Goal: Find specific page/section

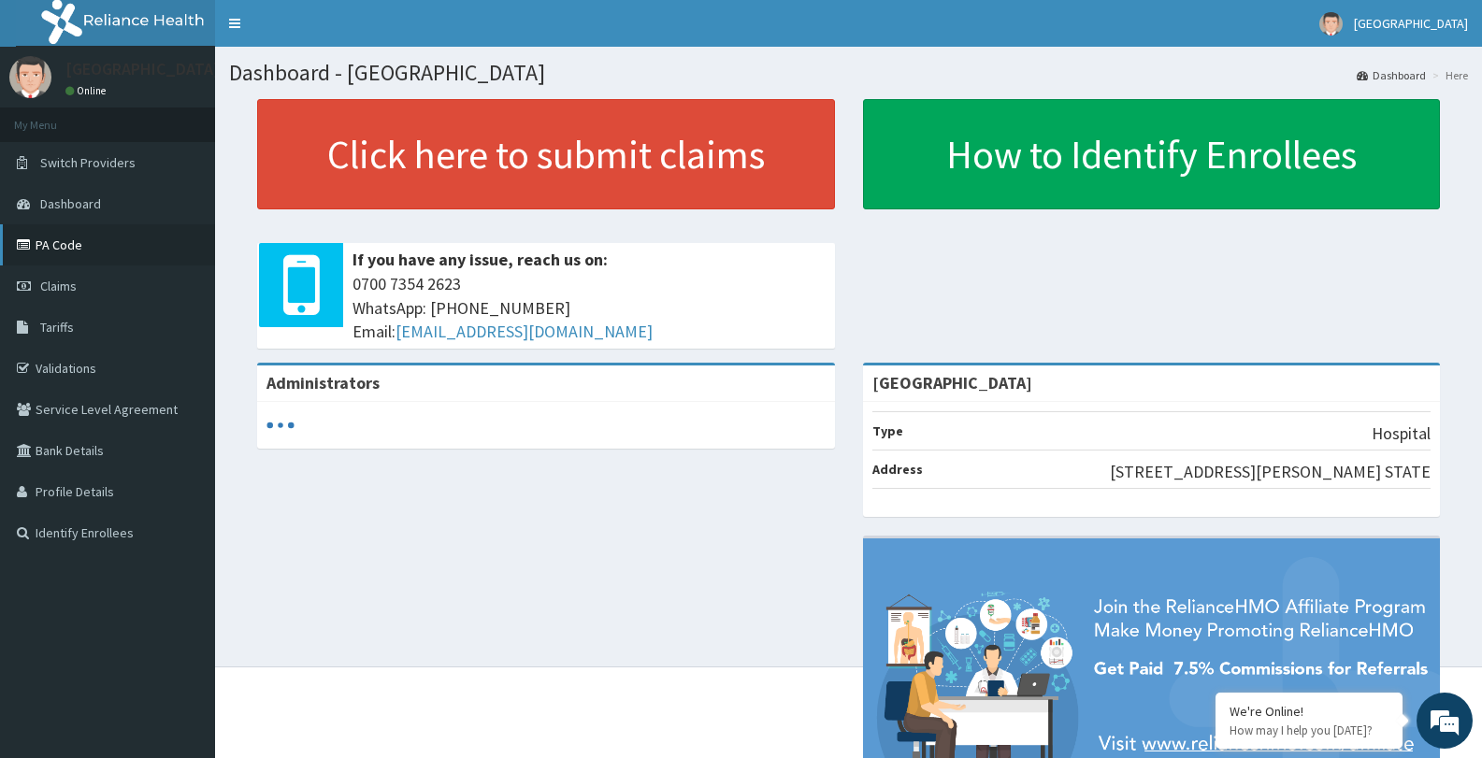
click at [68, 251] on link "PA Code" at bounding box center [107, 244] width 215 height 41
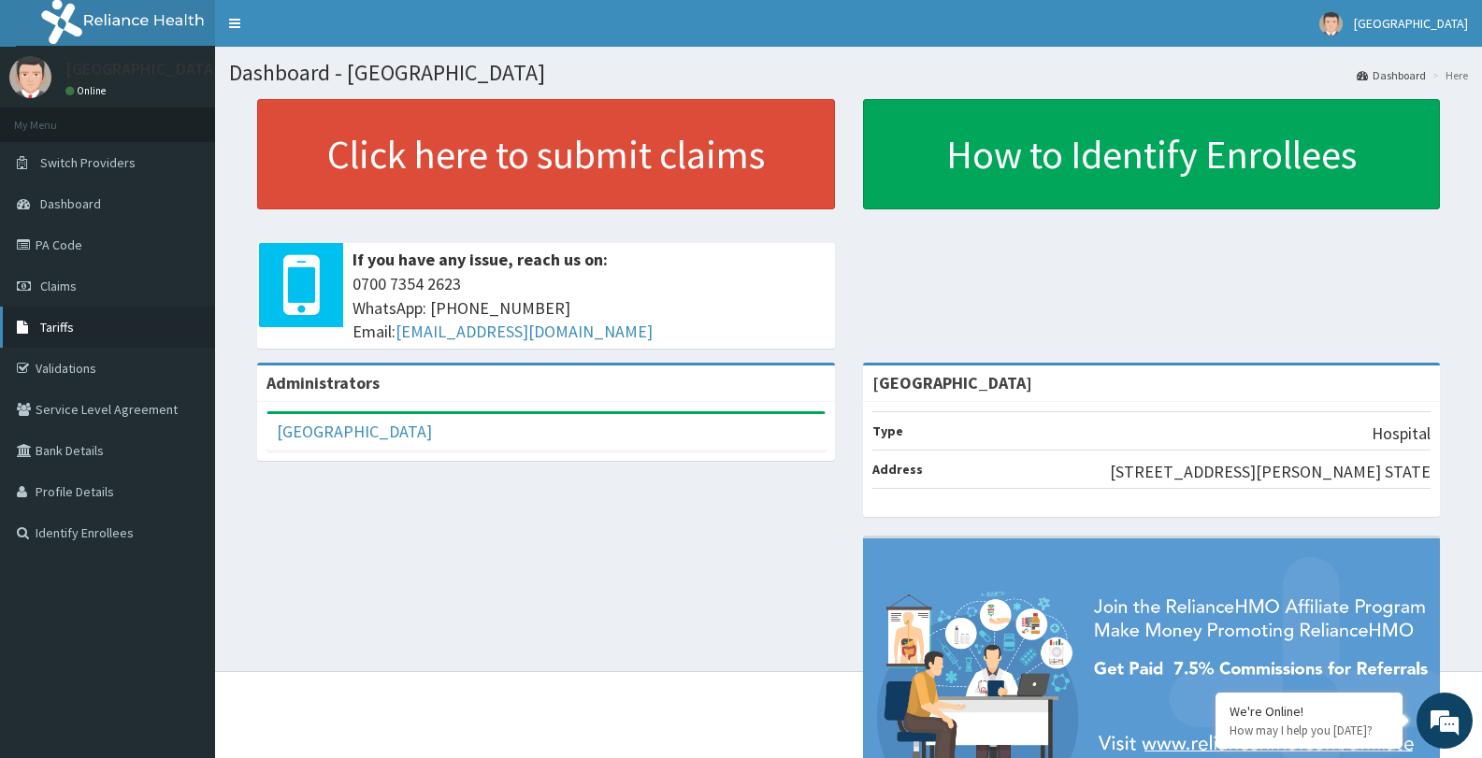
click at [58, 321] on span "Tariffs" at bounding box center [57, 327] width 34 height 17
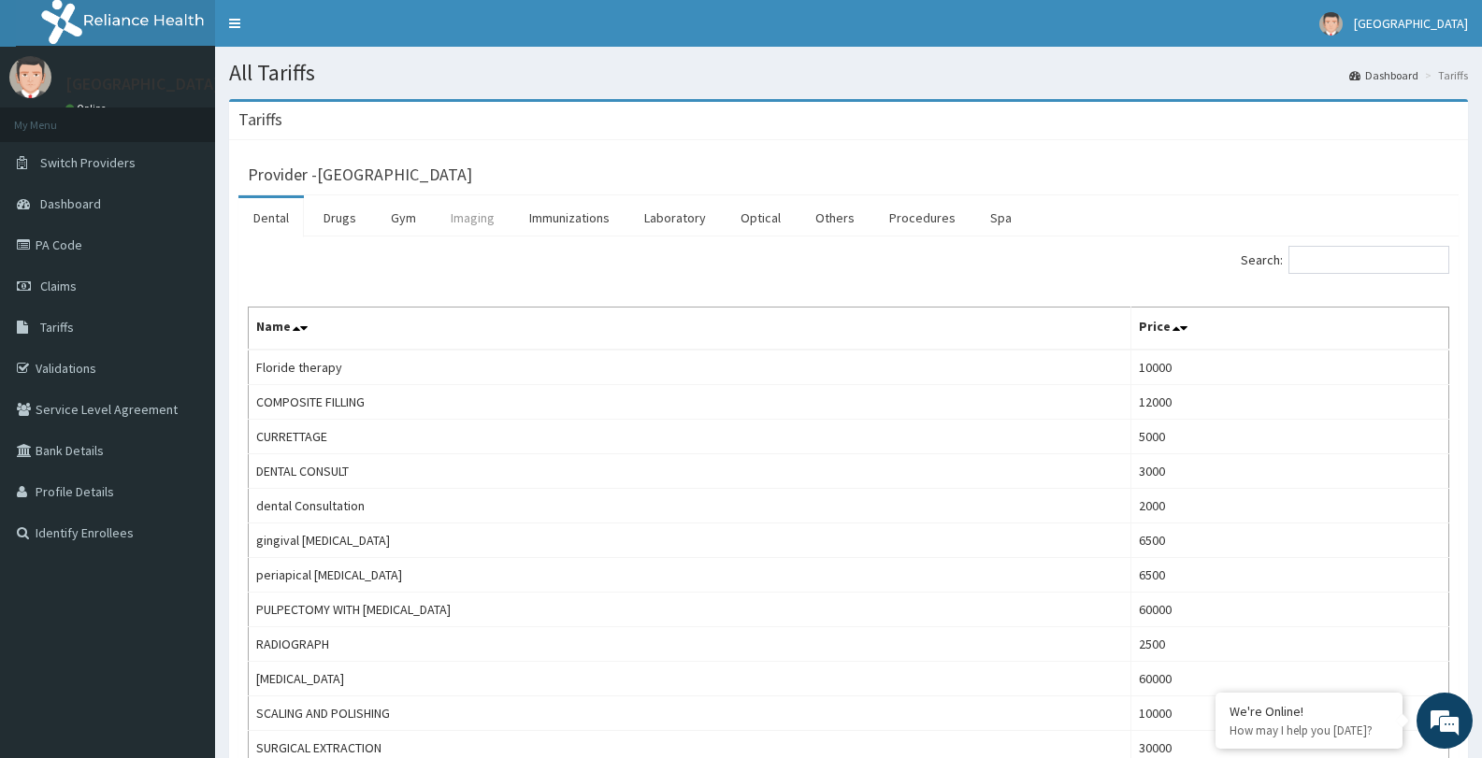
click at [477, 220] on link "Imaging" at bounding box center [473, 217] width 74 height 39
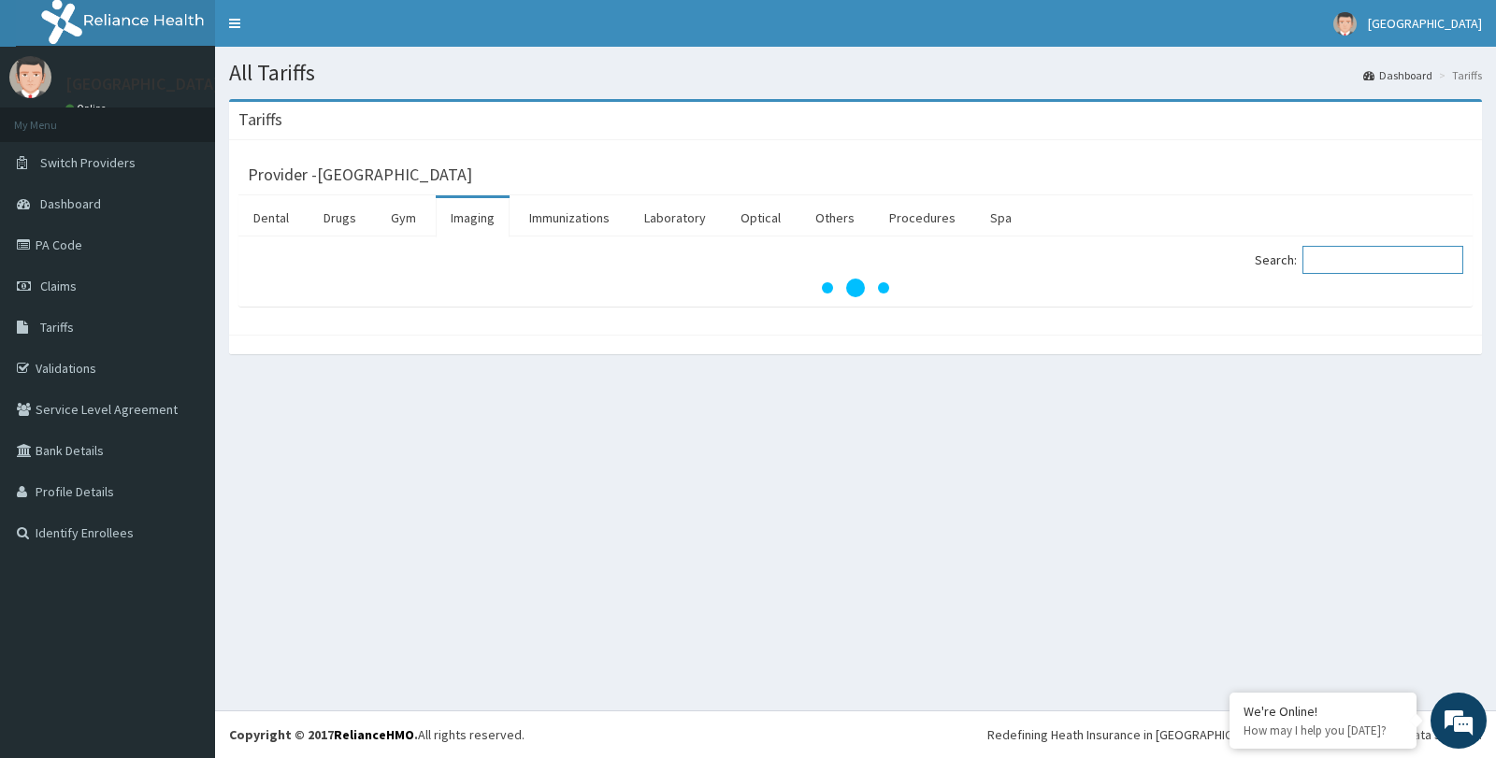
click at [1357, 258] on input "Search:" at bounding box center [1382, 260] width 161 height 28
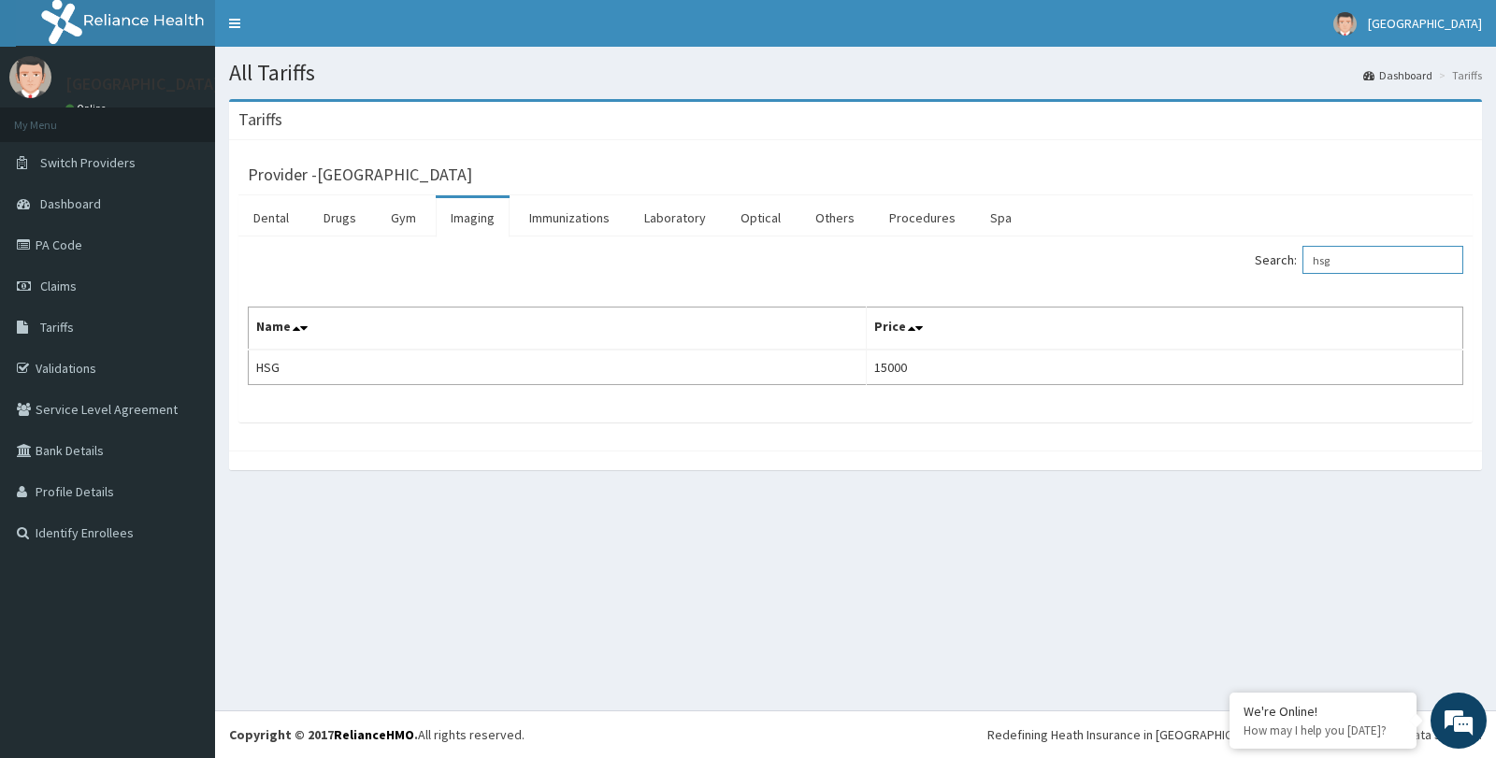
type input "hsg"
click at [66, 249] on link "PA Code" at bounding box center [107, 244] width 215 height 41
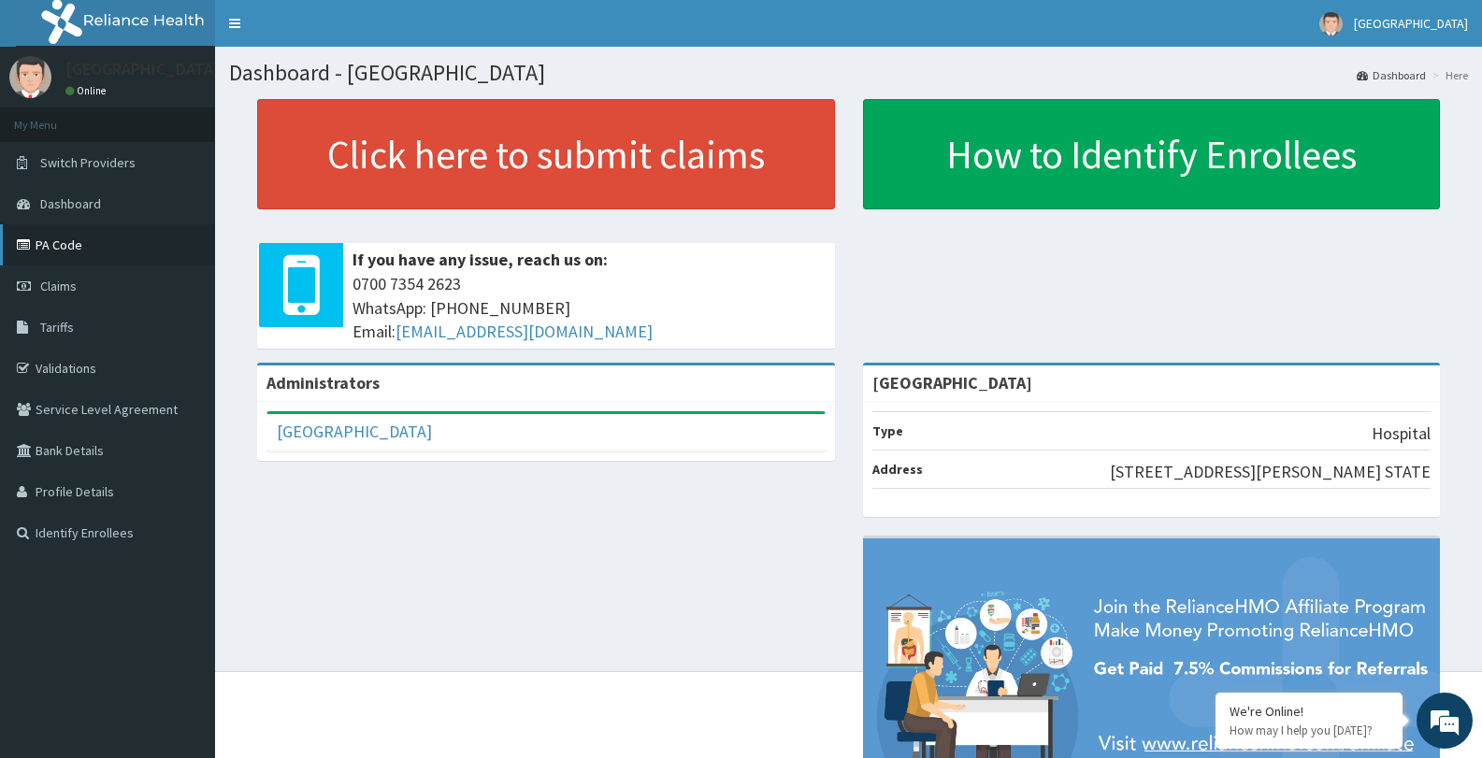
click at [42, 239] on link "PA Code" at bounding box center [107, 244] width 215 height 41
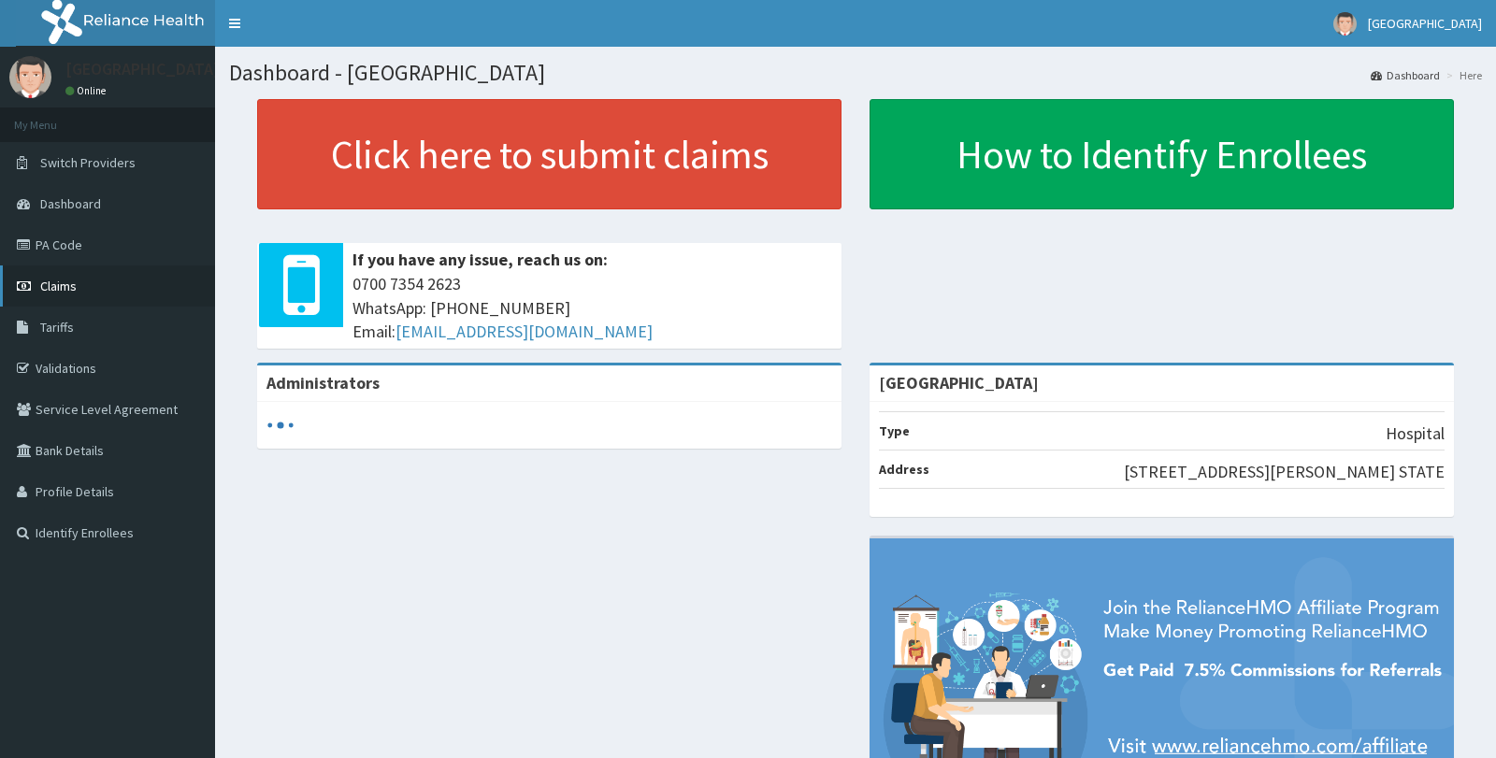
click at [61, 238] on link "PA Code" at bounding box center [107, 244] width 215 height 41
